Goal: Navigation & Orientation: Find specific page/section

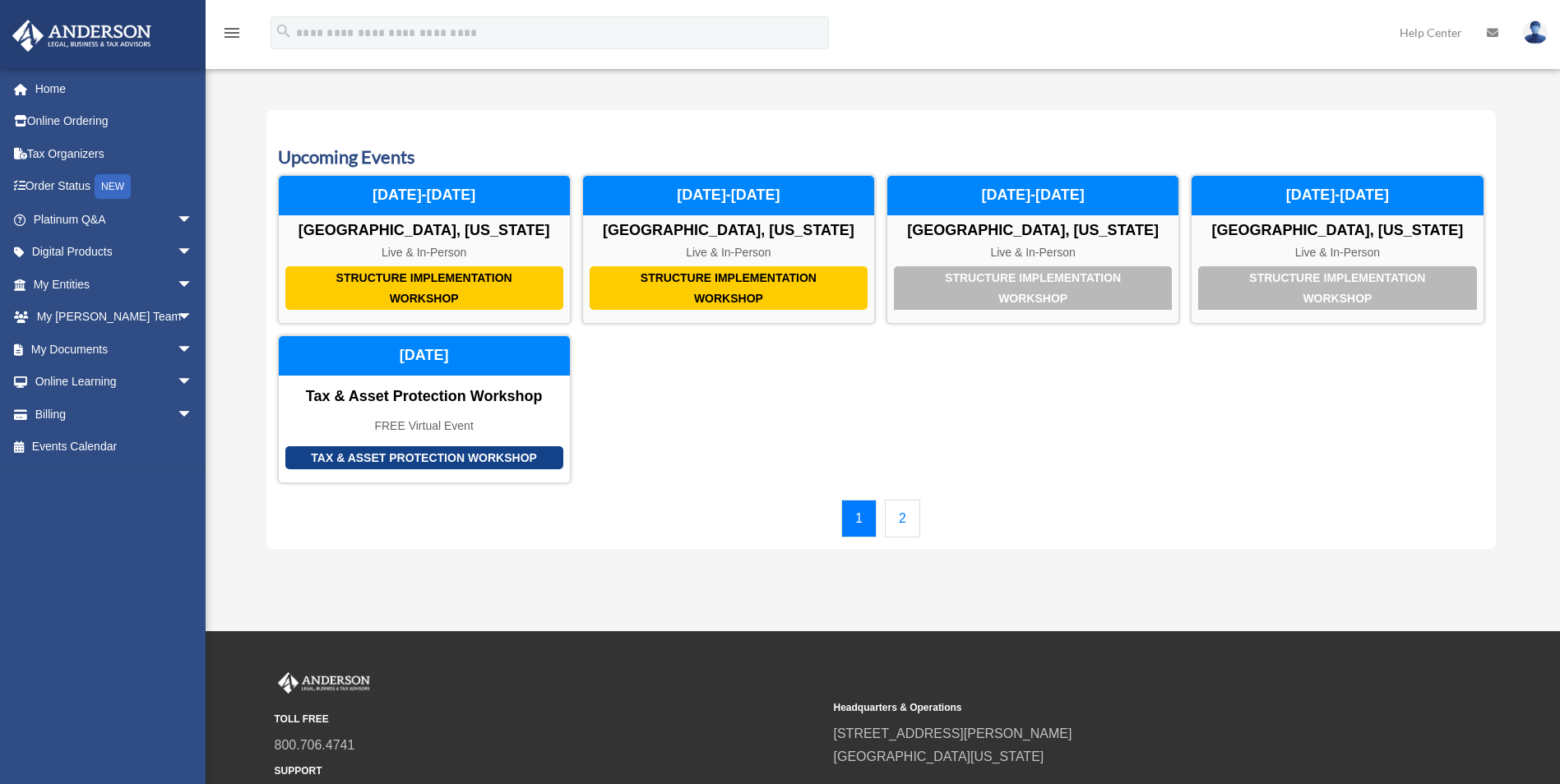
click at [908, 525] on link "2" at bounding box center [903, 518] width 35 height 37
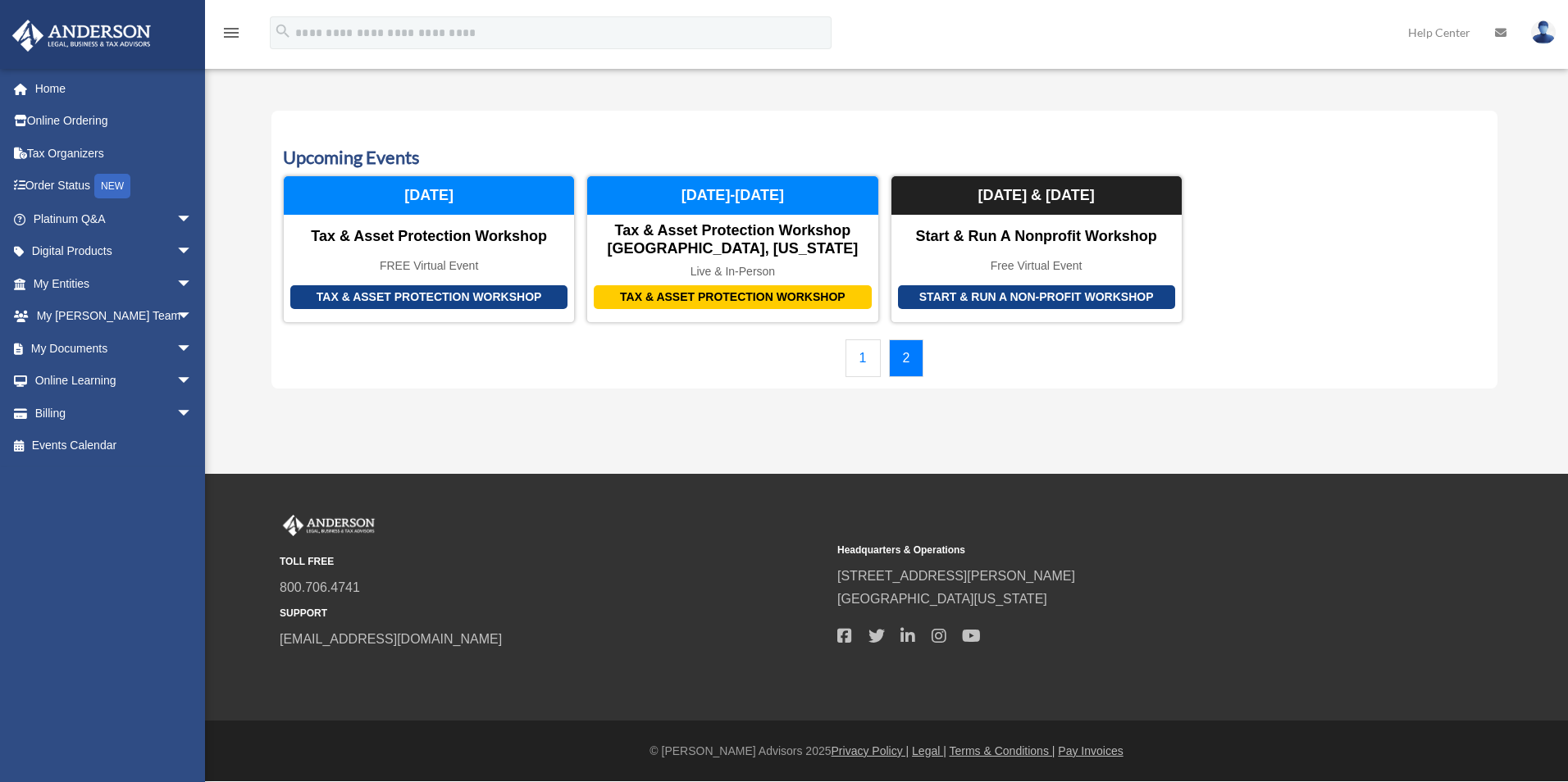
click at [1334, 418] on div "Calendar [EMAIL_ADDRESS][DOMAIN_NAME] Sign Out [EMAIL_ADDRESS][DOMAIN_NAME] Hom…" at bounding box center [784, 237] width 1568 height 474
click at [176, 220] on span "arrow_drop_down" at bounding box center [192, 219] width 32 height 33
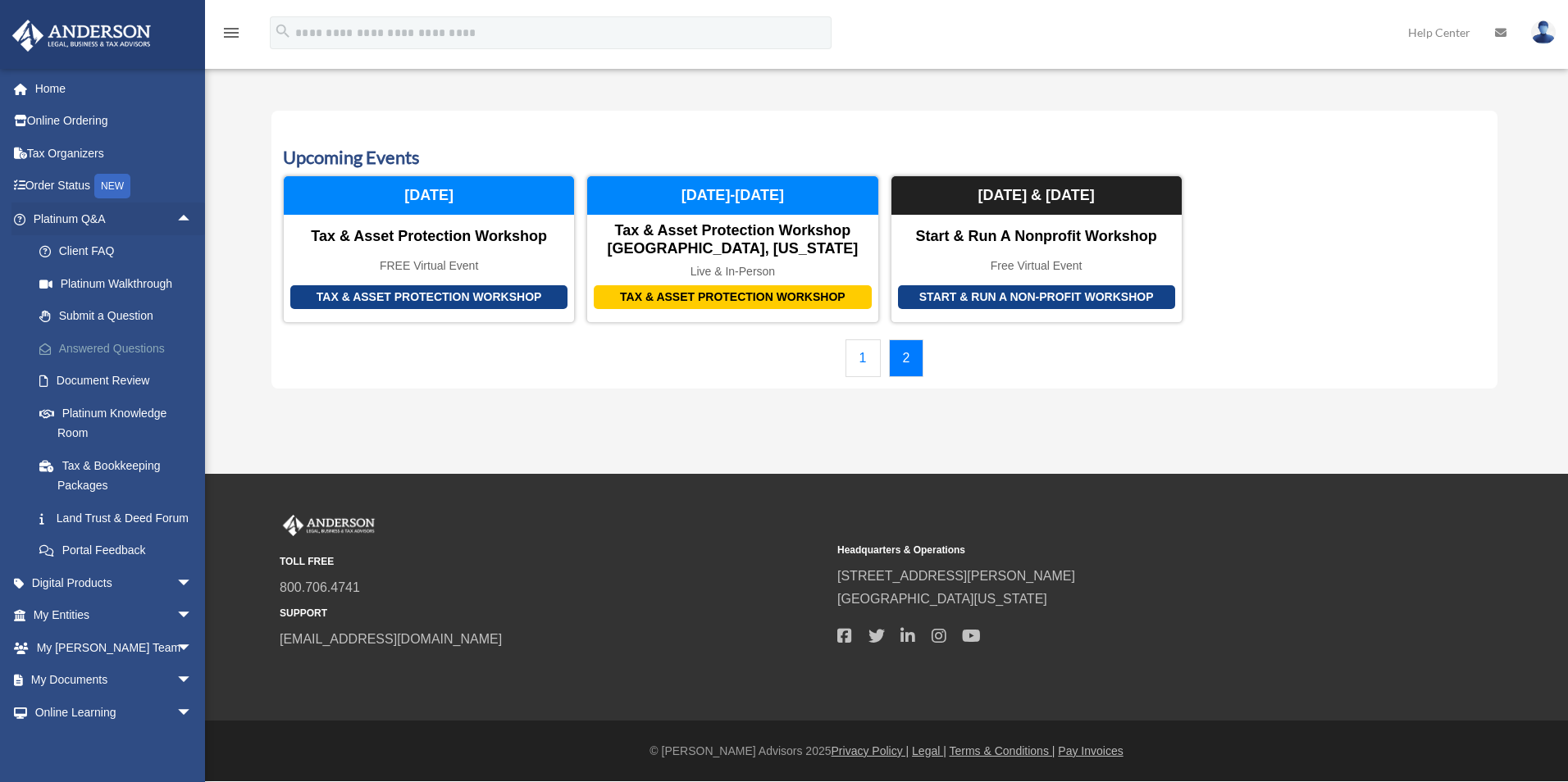
click at [117, 344] on link "Answered Questions" at bounding box center [120, 348] width 195 height 32
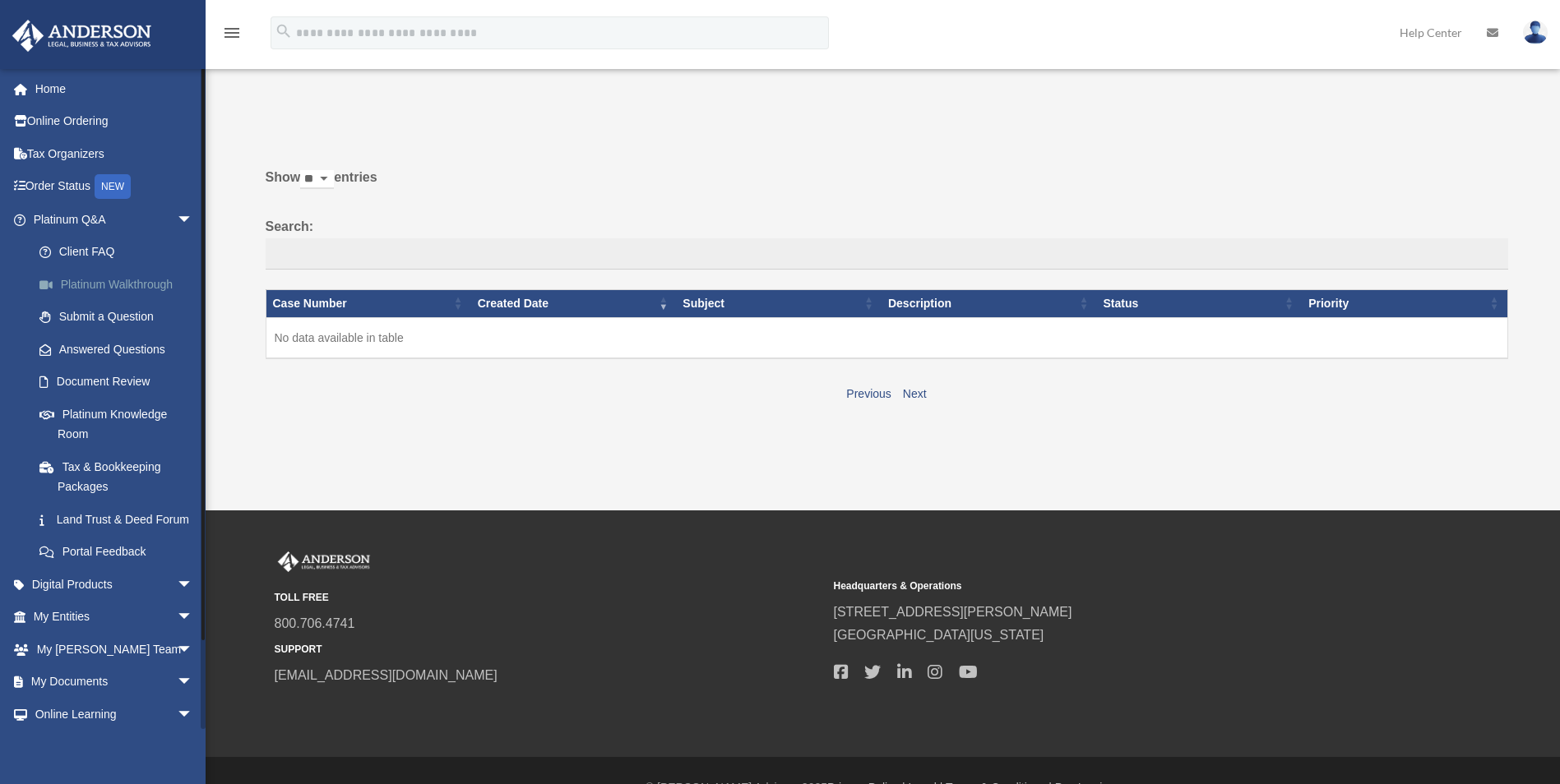
click at [138, 287] on link "Platinum Walkthrough" at bounding box center [120, 284] width 195 height 33
